Goal: Find specific page/section

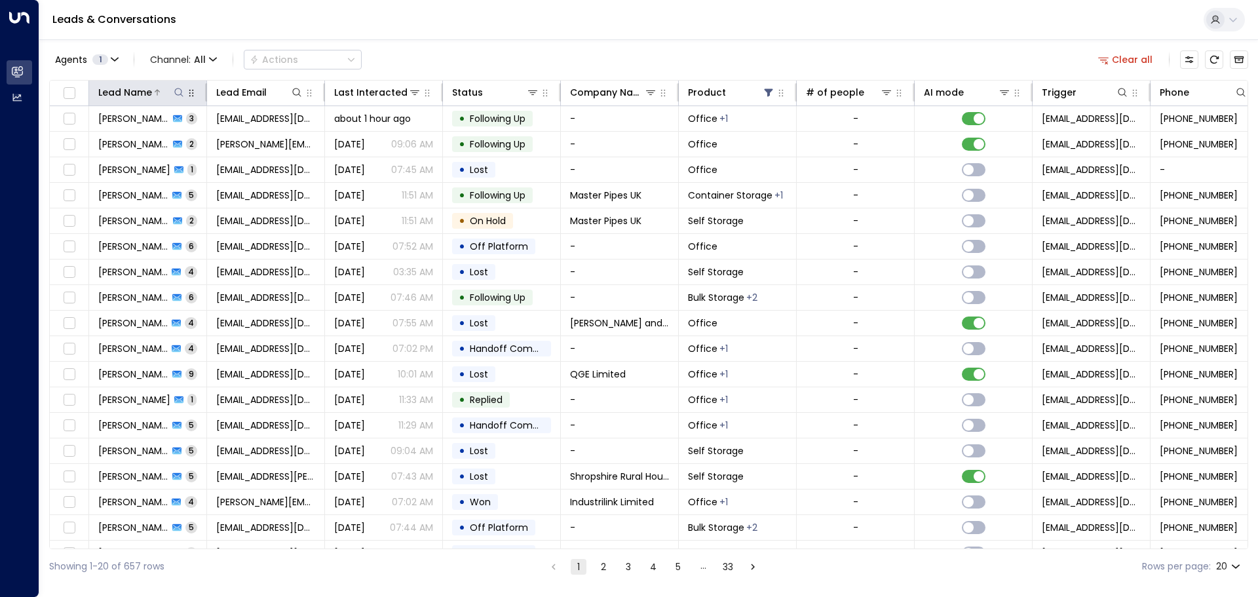
click at [177, 92] on icon at bounding box center [179, 92] width 10 height 10
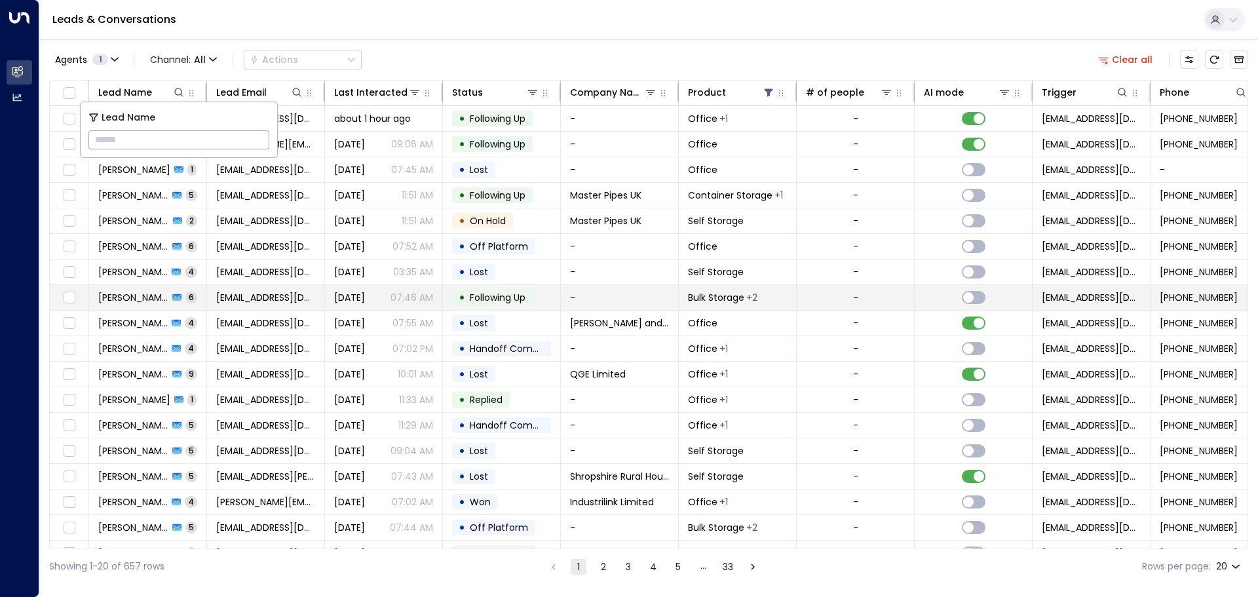
type input "**********"
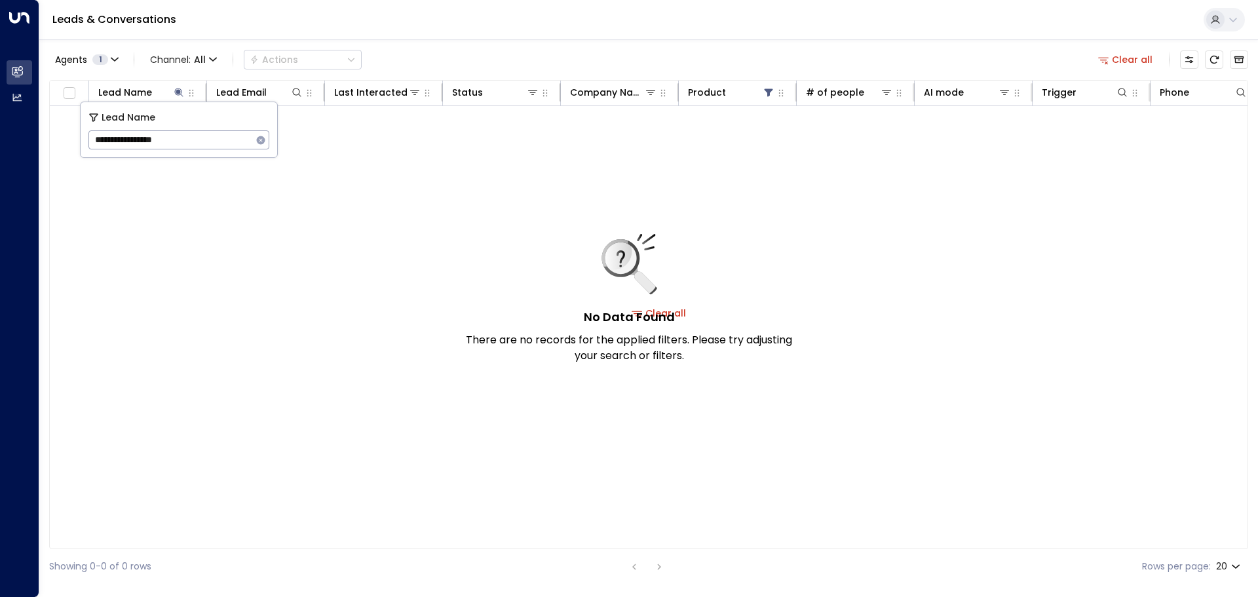
click at [471, 313] on div "No Data Found There are no records for the applied filters. Please try adjustin…" at bounding box center [629, 299] width 328 height 130
click at [471, 313] on h5 "No Data Found" at bounding box center [629, 317] width 91 height 18
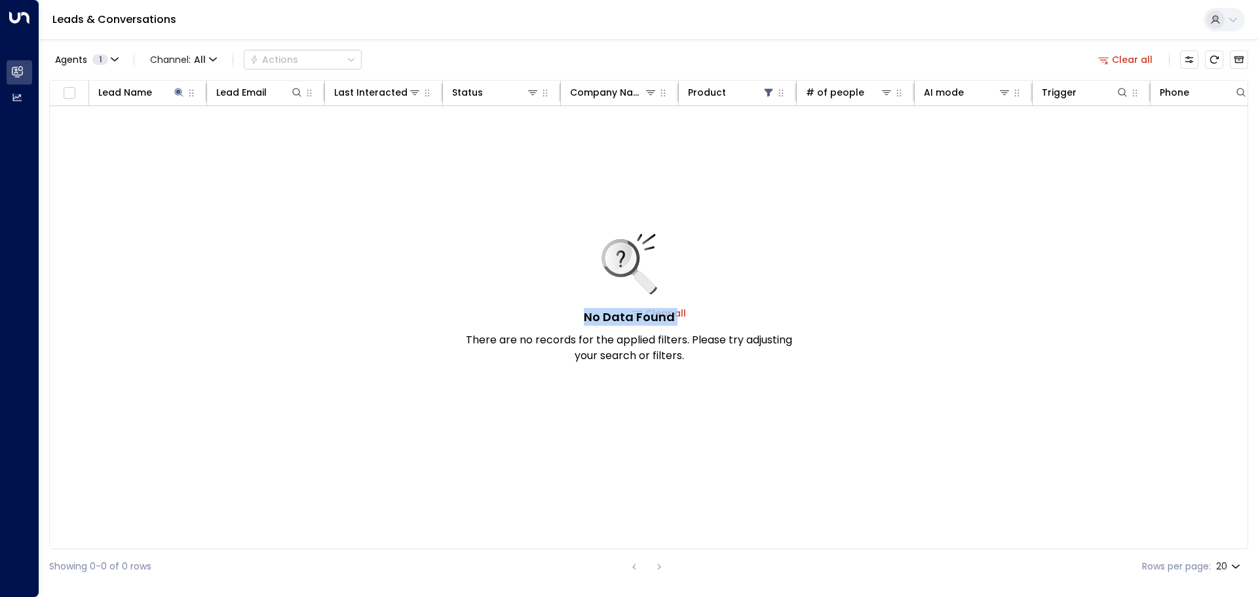
click at [471, 313] on h5 "No Data Found" at bounding box center [629, 317] width 91 height 18
click at [471, 316] on div "No Data Found There are no records for the applied filters. Please try adjustin…" at bounding box center [629, 299] width 328 height 130
click at [179, 94] on icon at bounding box center [178, 92] width 9 height 9
click at [177, 91] on icon at bounding box center [178, 92] width 9 height 9
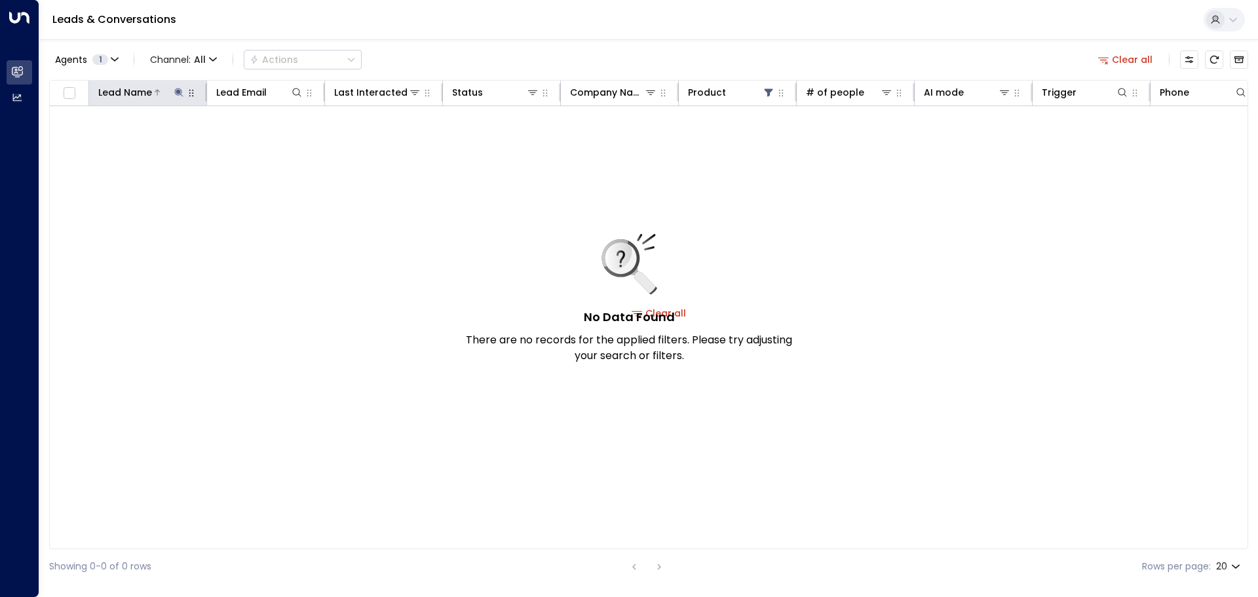
click at [177, 91] on icon at bounding box center [178, 92] width 9 height 9
click at [263, 142] on icon "button" at bounding box center [261, 140] width 9 height 9
